Goal: Entertainment & Leisure: Browse casually

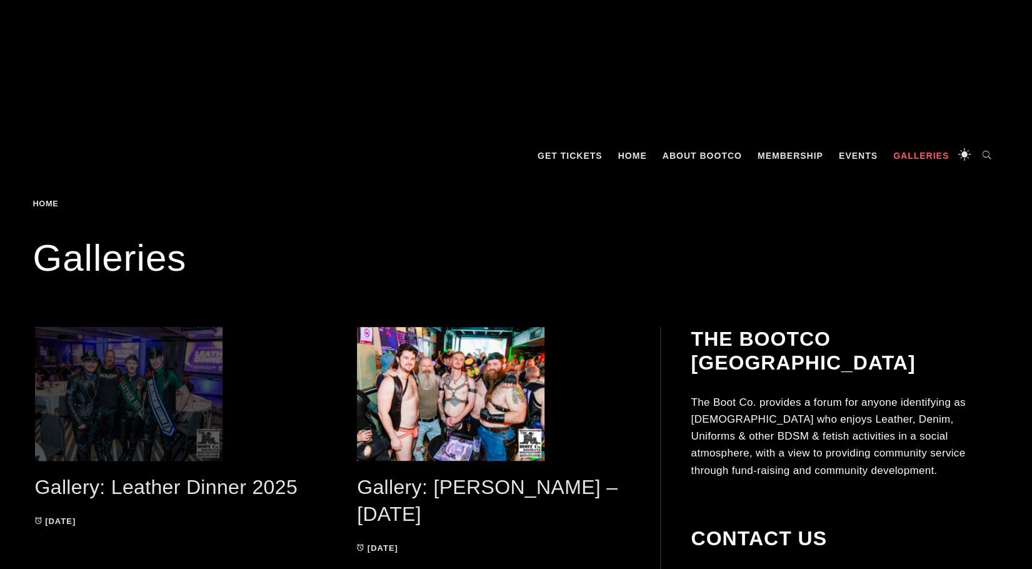
scroll to position [250, 0]
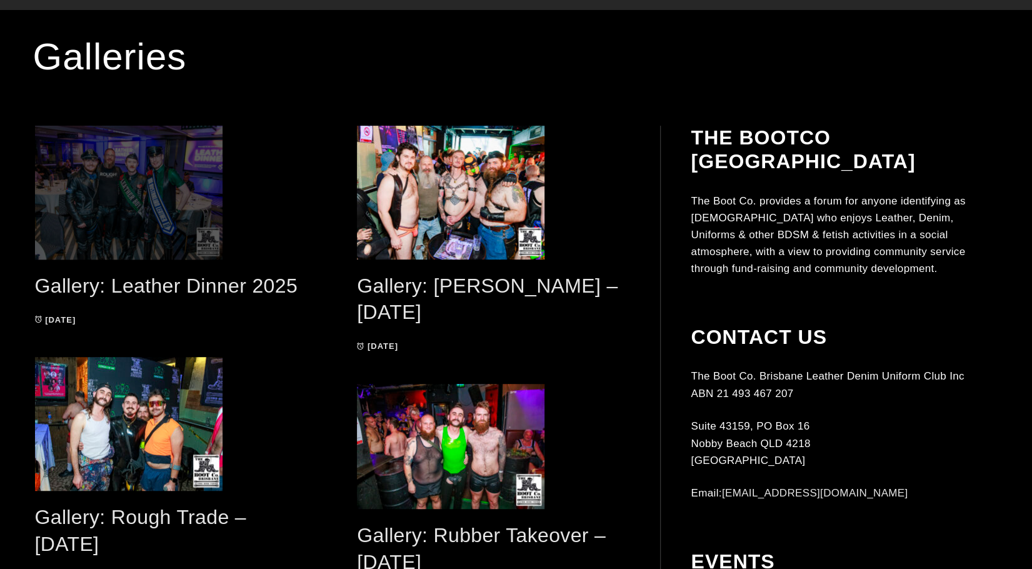
click at [154, 189] on span at bounding box center [171, 193] width 273 height 134
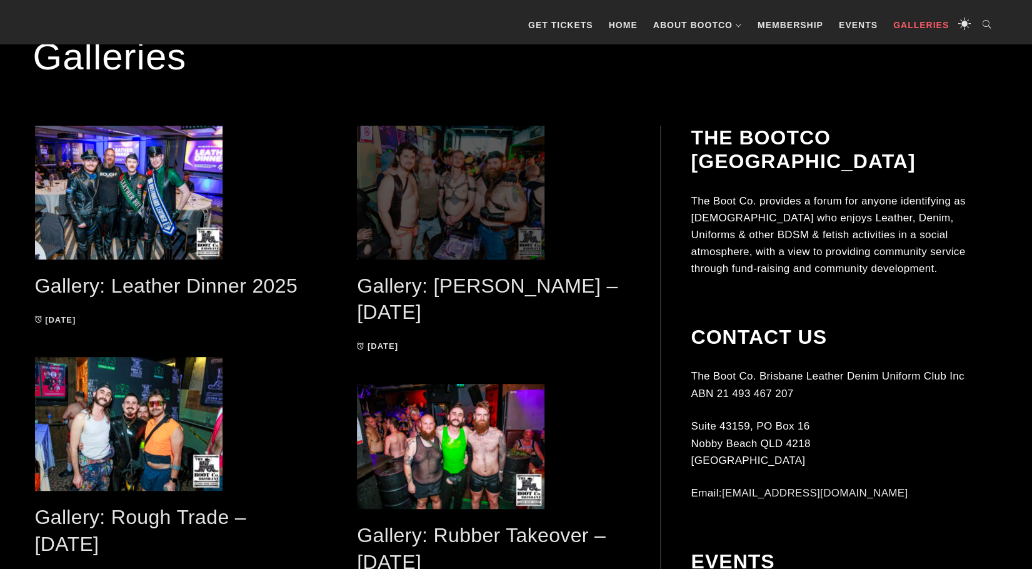
click at [389, 216] on span at bounding box center [493, 193] width 273 height 134
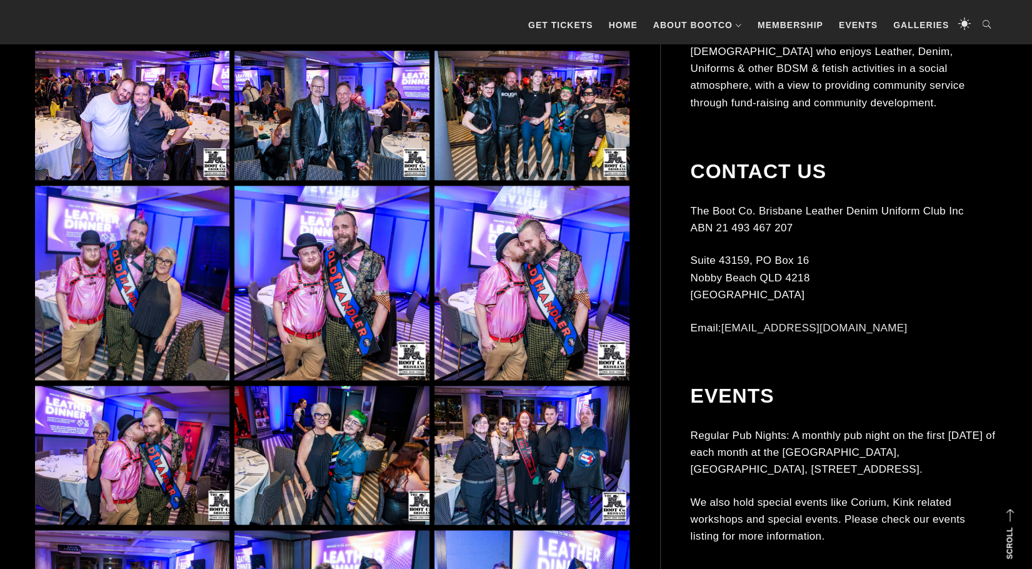
scroll to position [938, 0]
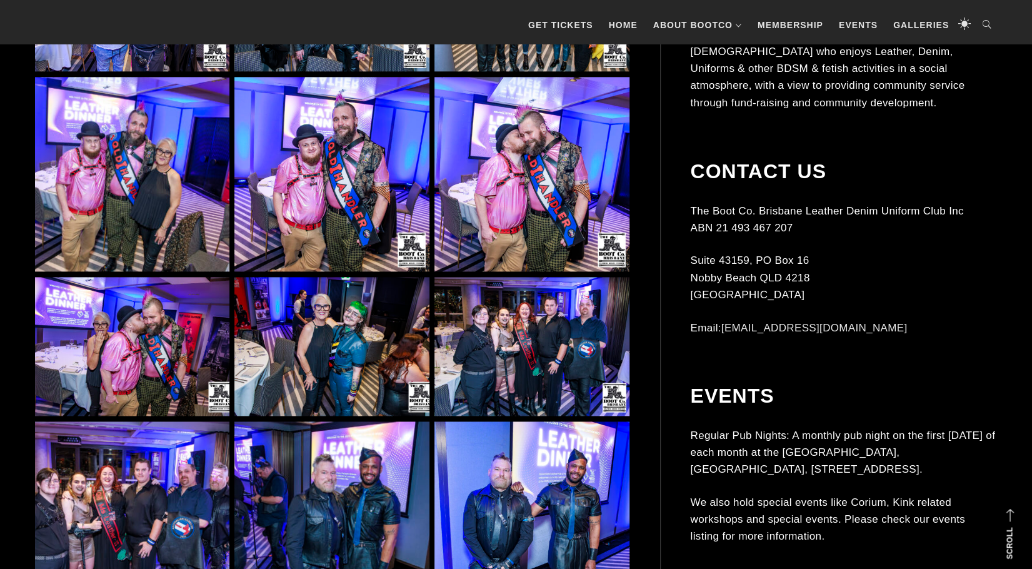
click at [298, 355] on img at bounding box center [331, 346] width 194 height 139
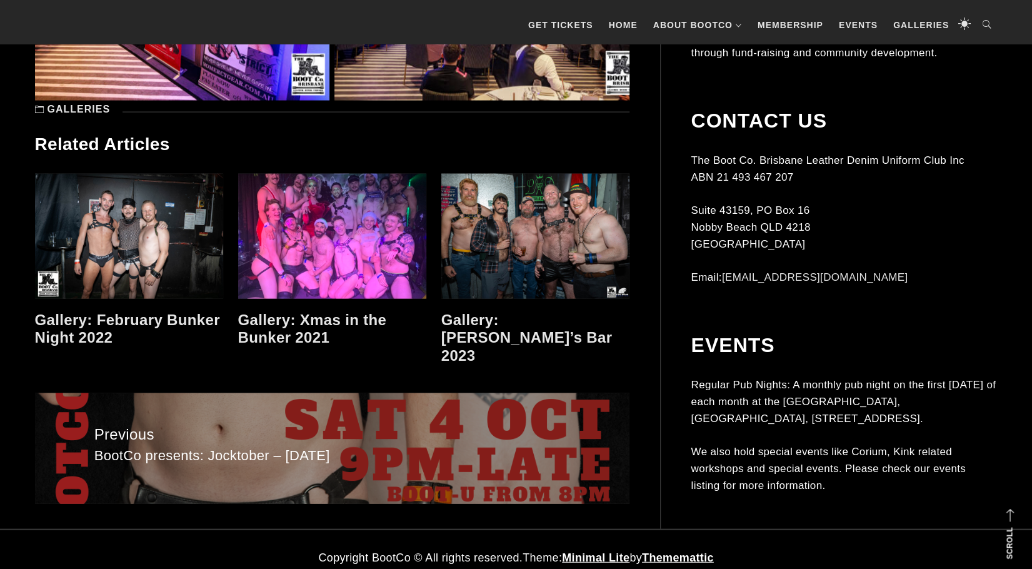
scroll to position [23337, 0]
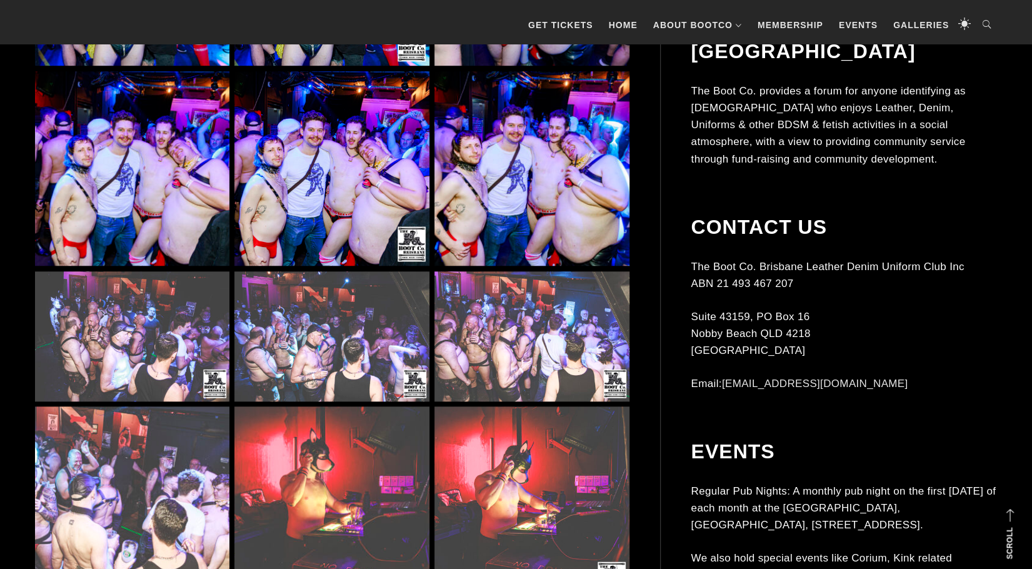
scroll to position [3689, 0]
